Goal: Task Accomplishment & Management: Use online tool/utility

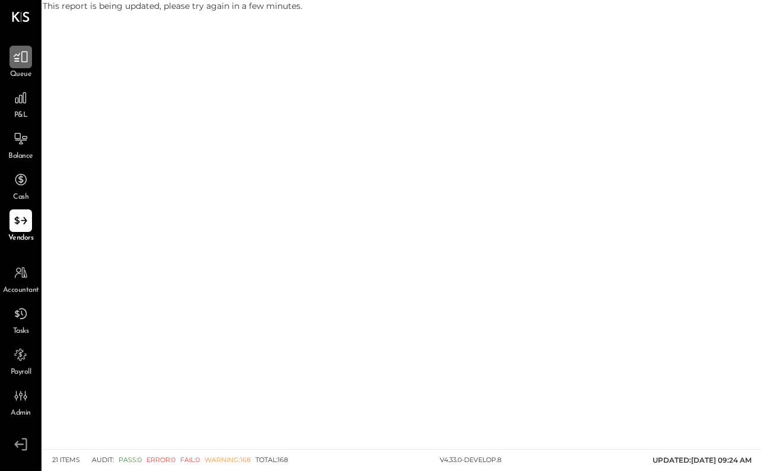
click at [18, 54] on icon at bounding box center [20, 56] width 15 height 15
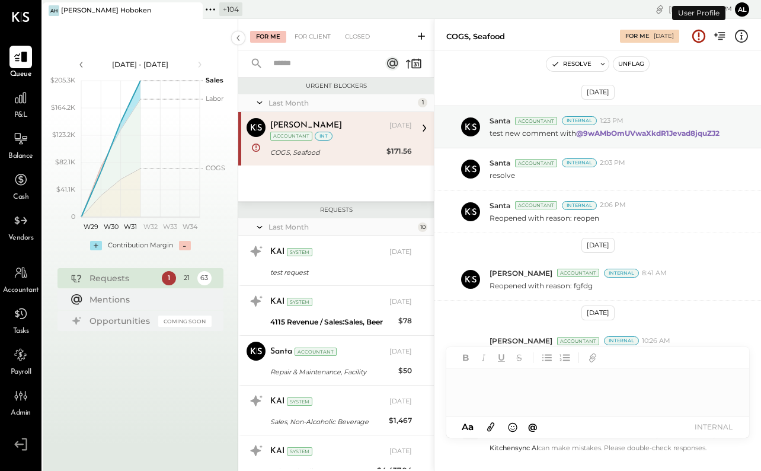
scroll to position [186, 0]
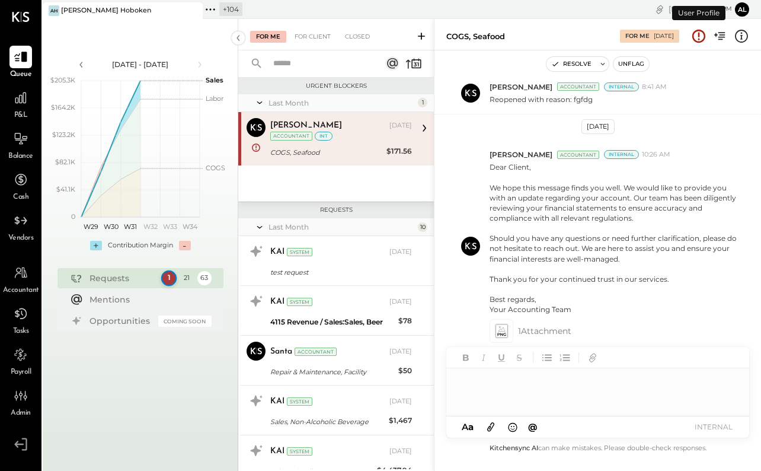
click at [174, 283] on div "1 21 63" at bounding box center [187, 278] width 50 height 14
click at [186, 278] on div "21" at bounding box center [185, 277] width 15 height 15
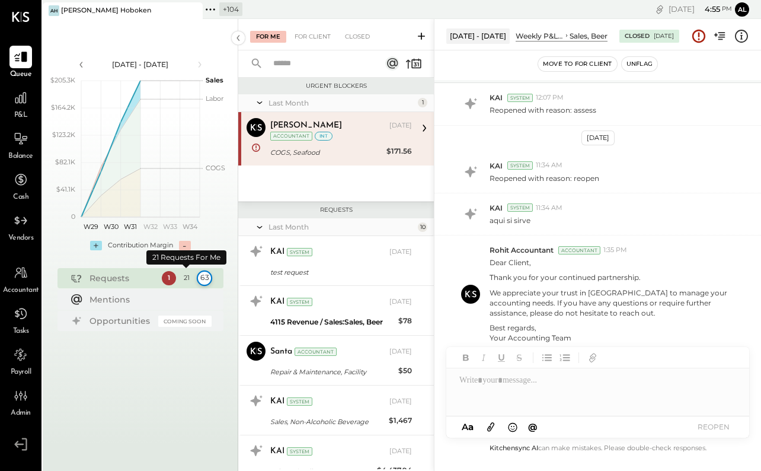
click at [208, 275] on div "63" at bounding box center [203, 277] width 15 height 15
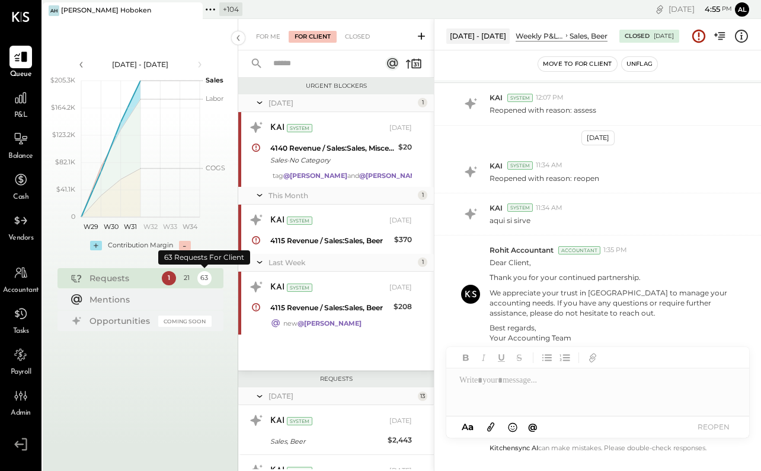
click at [194, 276] on div "1 21 63" at bounding box center [187, 278] width 50 height 14
click at [181, 279] on div "21" at bounding box center [185, 277] width 15 height 15
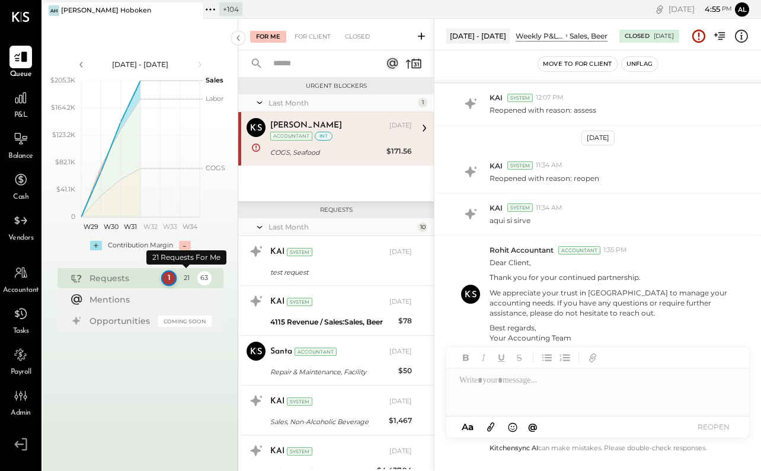
click at [174, 279] on div "1" at bounding box center [168, 277] width 15 height 15
click at [172, 279] on div "1" at bounding box center [168, 277] width 15 height 15
click at [192, 279] on div "21" at bounding box center [185, 277] width 15 height 15
click at [205, 278] on div "63" at bounding box center [203, 277] width 15 height 15
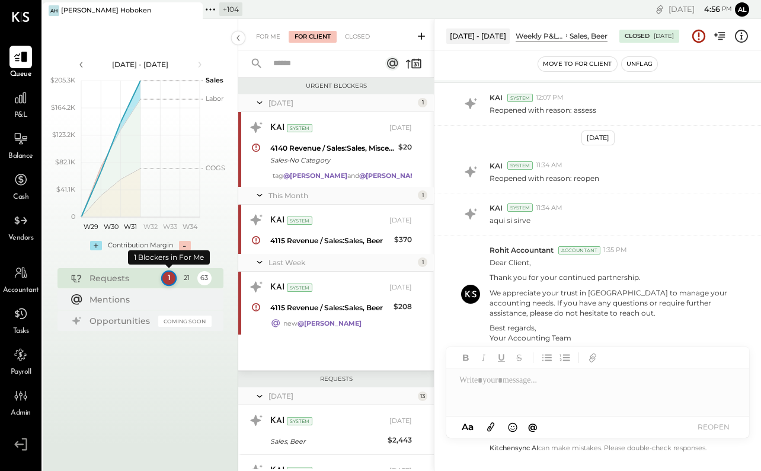
click at [167, 279] on div "1" at bounding box center [168, 277] width 15 height 15
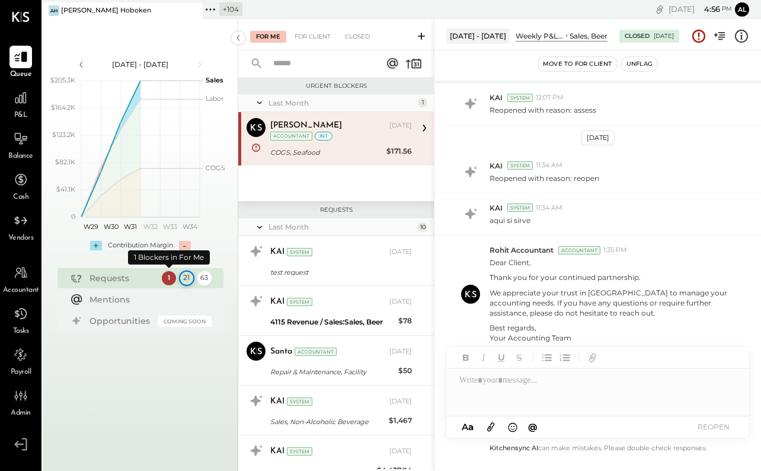
click at [184, 275] on div "21" at bounding box center [185, 277] width 15 height 15
click at [209, 275] on div "63" at bounding box center [203, 277] width 15 height 15
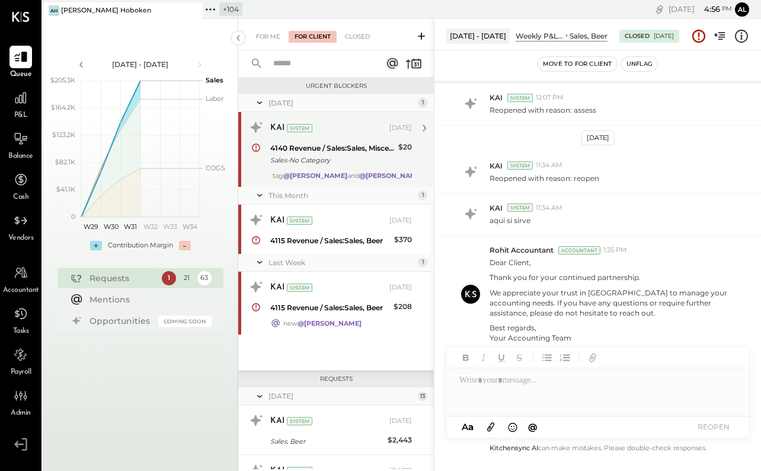
click at [314, 151] on div "4140 Revenue / Sales:Sales, Miscellaneous" at bounding box center [332, 148] width 125 height 12
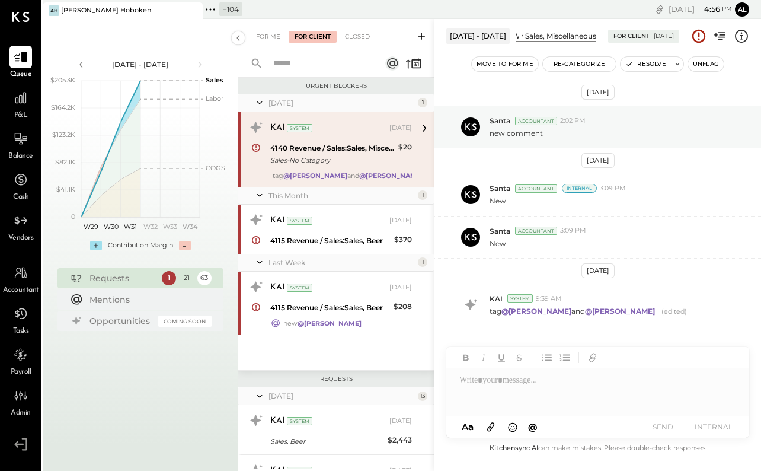
click at [256, 148] on icon at bounding box center [255, 148] width 9 height 14
click at [167, 276] on div "1" at bounding box center [168, 277] width 15 height 15
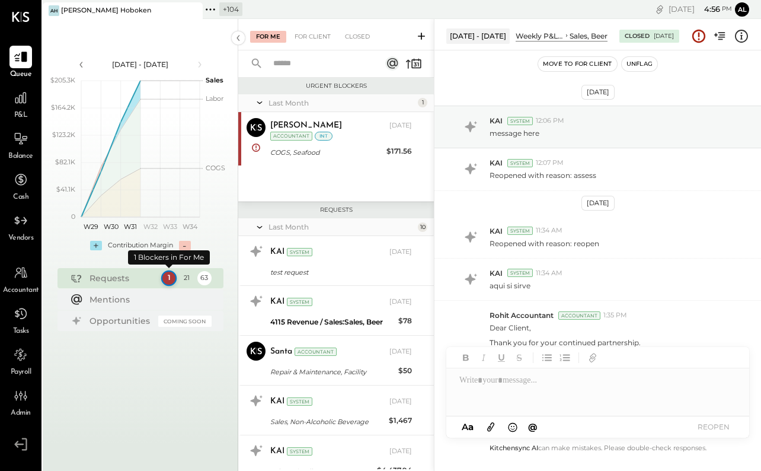
scroll to position [65, 0]
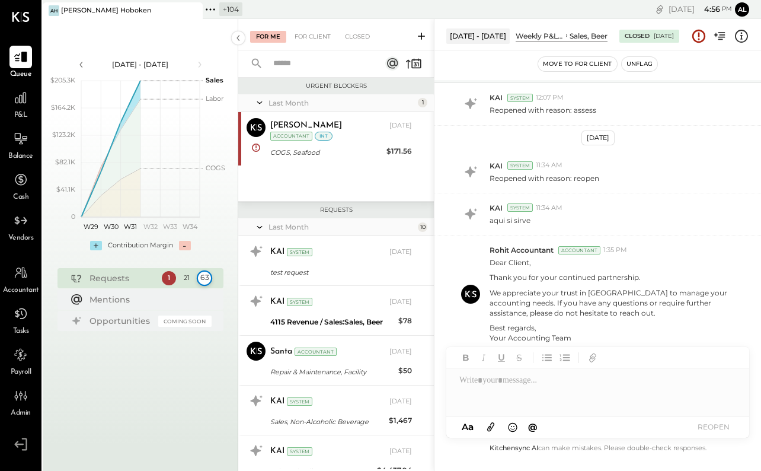
click at [203, 278] on div "63" at bounding box center [203, 277] width 15 height 15
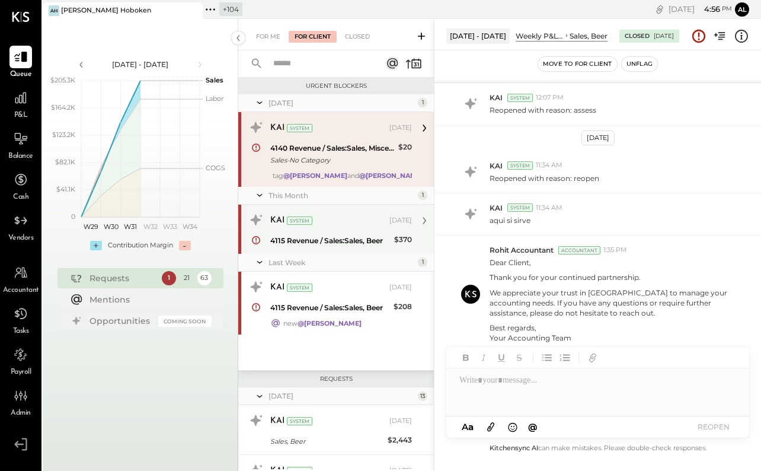
click at [318, 235] on div "4115 Revenue / Sales:Sales, Beer" at bounding box center [330, 241] width 120 height 12
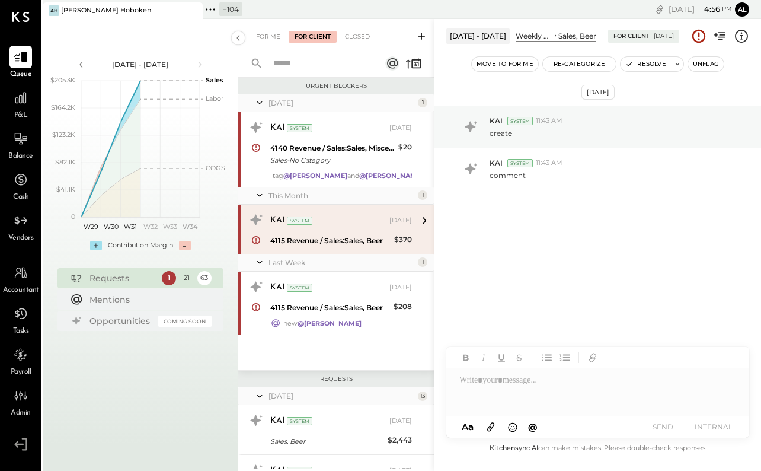
click at [167, 285] on div "Requests 1 21 63" at bounding box center [141, 278] width 166 height 20
click at [168, 279] on div "1" at bounding box center [168, 277] width 15 height 15
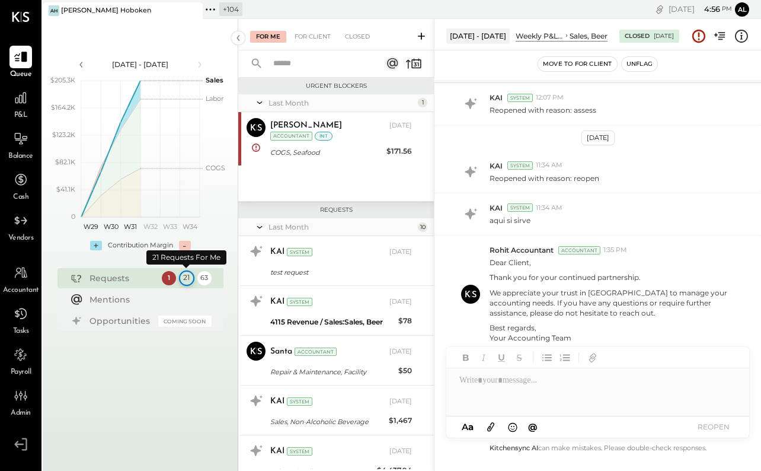
click at [190, 275] on div "21" at bounding box center [185, 277] width 15 height 15
